Goal: Use online tool/utility

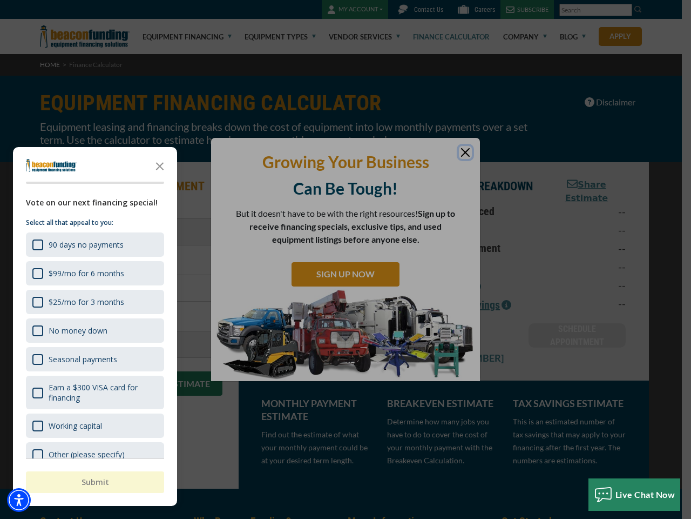
click at [346, 259] on div "button" at bounding box center [345, 259] width 691 height 519
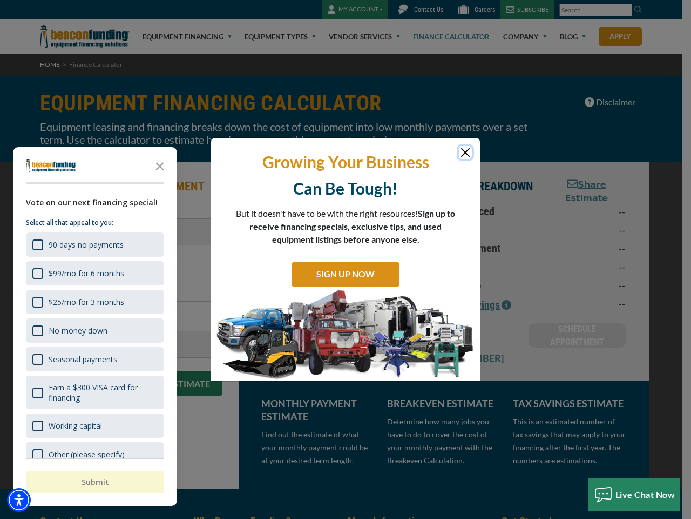
click at [19, 500] on img "Accessibility Menu" at bounding box center [19, 500] width 24 height 24
click at [346, 259] on body "Skip to main content Enable accessibility for low vision Open the accessibility…" at bounding box center [345, 259] width 691 height 519
click at [160, 165] on body "Skip to main content Enable accessibility for low vision Open the accessibility…" at bounding box center [345, 259] width 691 height 519
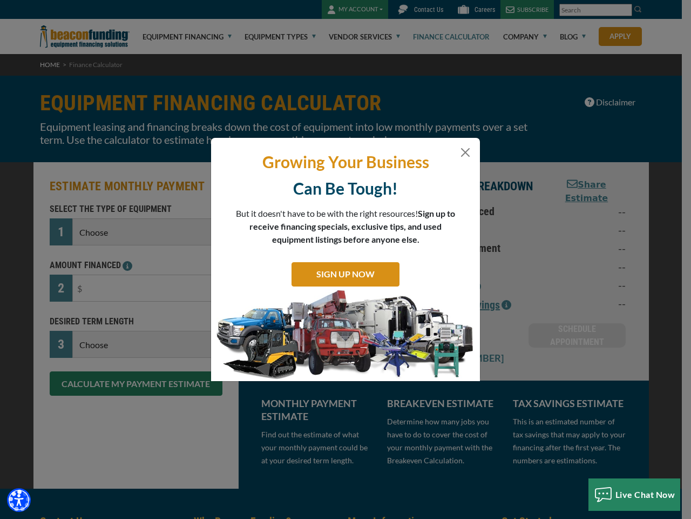
click at [94, 244] on body "Skip to main content Enable accessibility for low vision Open the accessibility…" at bounding box center [345, 259] width 691 height 519
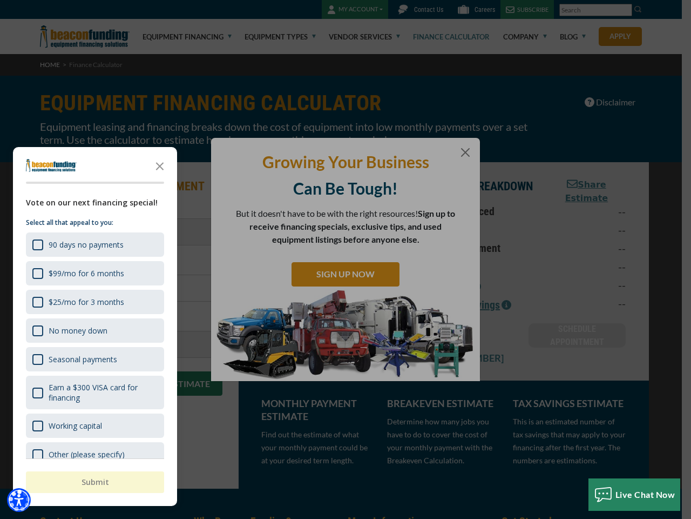
click at [94, 273] on body "Skip to main content Enable accessibility for low vision Open the accessibility…" at bounding box center [345, 259] width 691 height 519
click at [94, 301] on body "Skip to main content Enable accessibility for low vision Open the accessibility…" at bounding box center [345, 259] width 691 height 519
click at [94, 330] on body "Skip to main content Enable accessibility for low vision Open the accessibility…" at bounding box center [345, 259] width 691 height 519
